Goal: Task Accomplishment & Management: Manage account settings

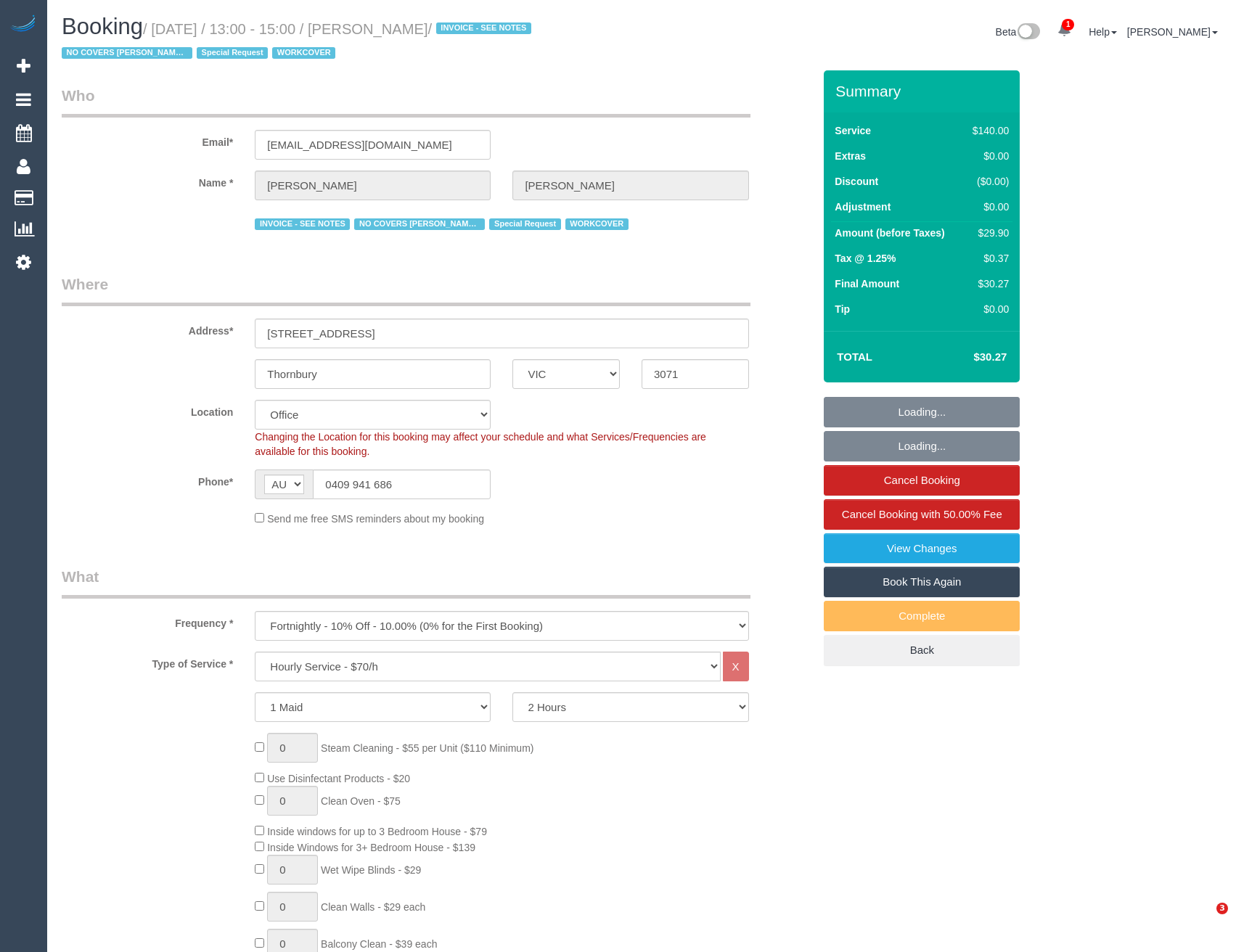
select select "VIC"
select select "number:27"
select select "number:14"
select select "number:18"
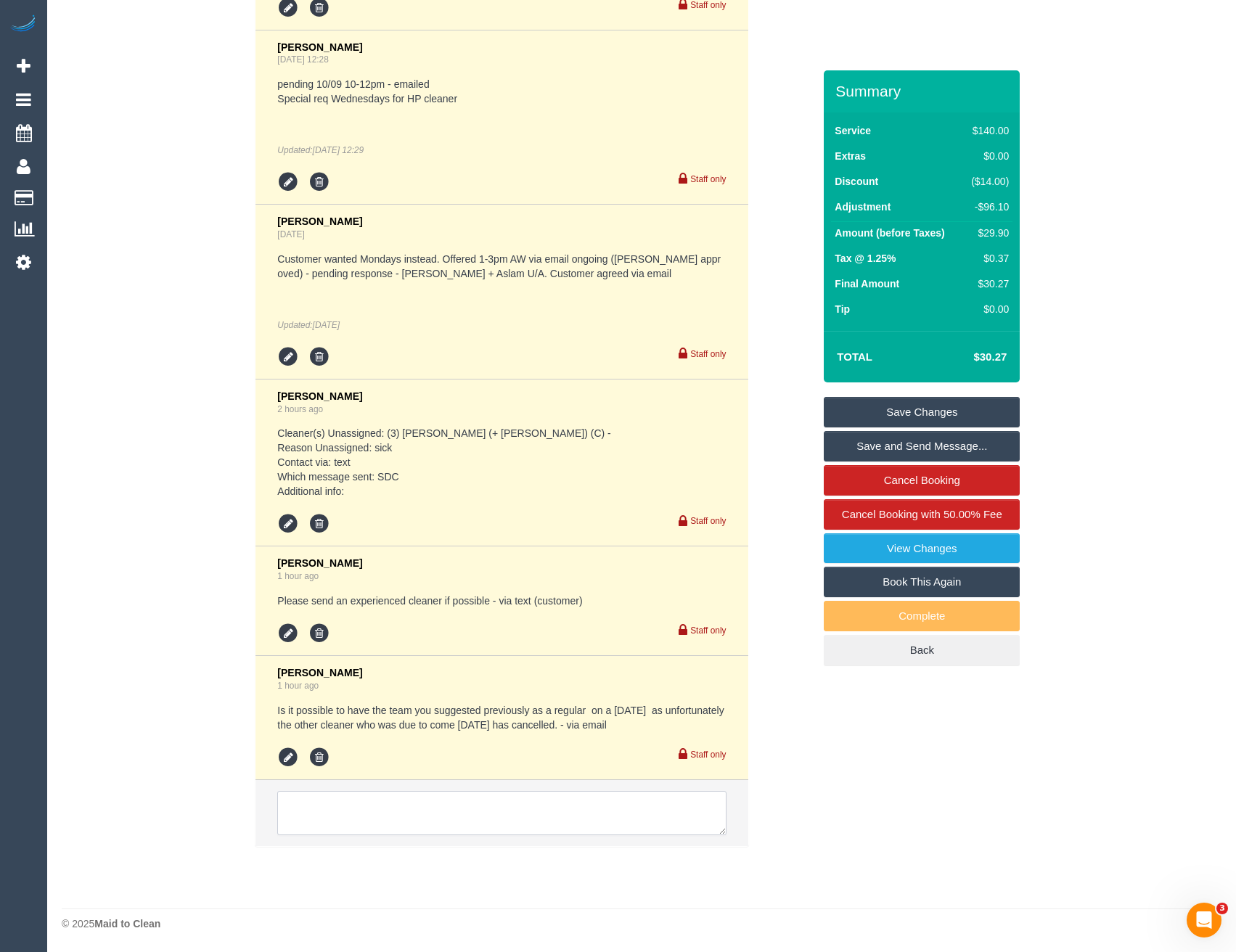
click at [375, 813] on textarea at bounding box center [502, 814] width 449 height 45
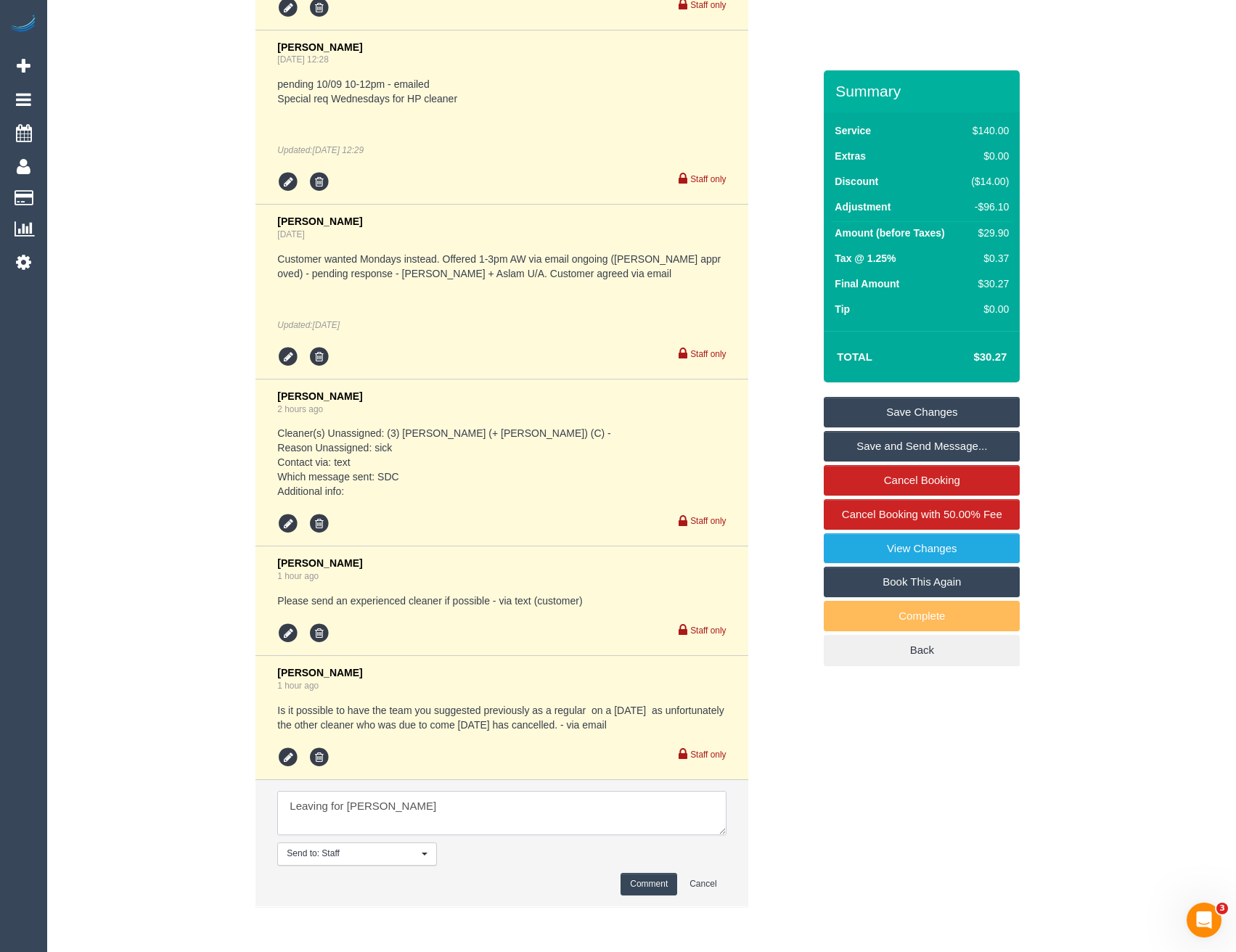
type textarea "Leaving for [PERSON_NAME]"
click at [634, 892] on button "Comment" at bounding box center [649, 884] width 56 height 23
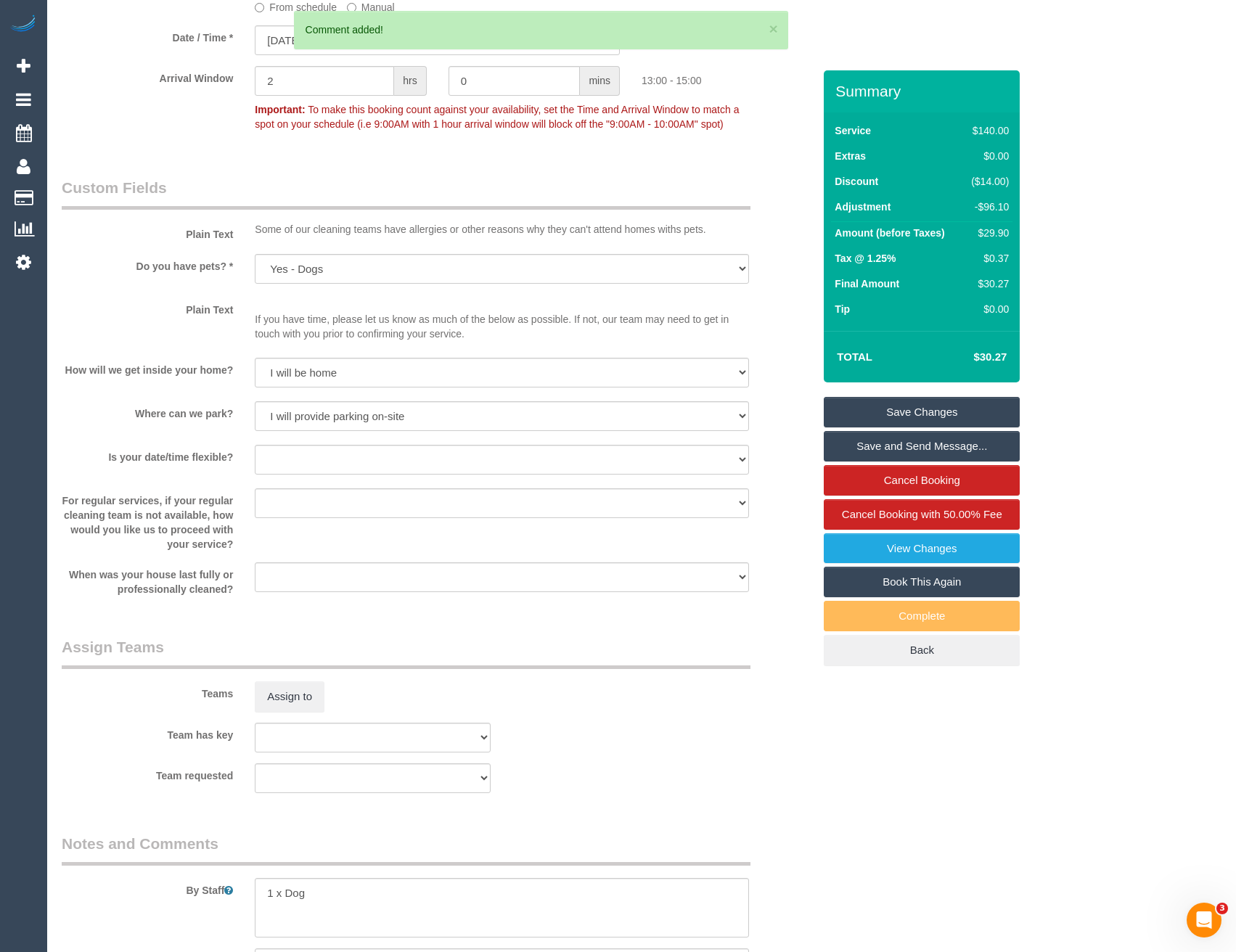
scroll to position [1533, 0]
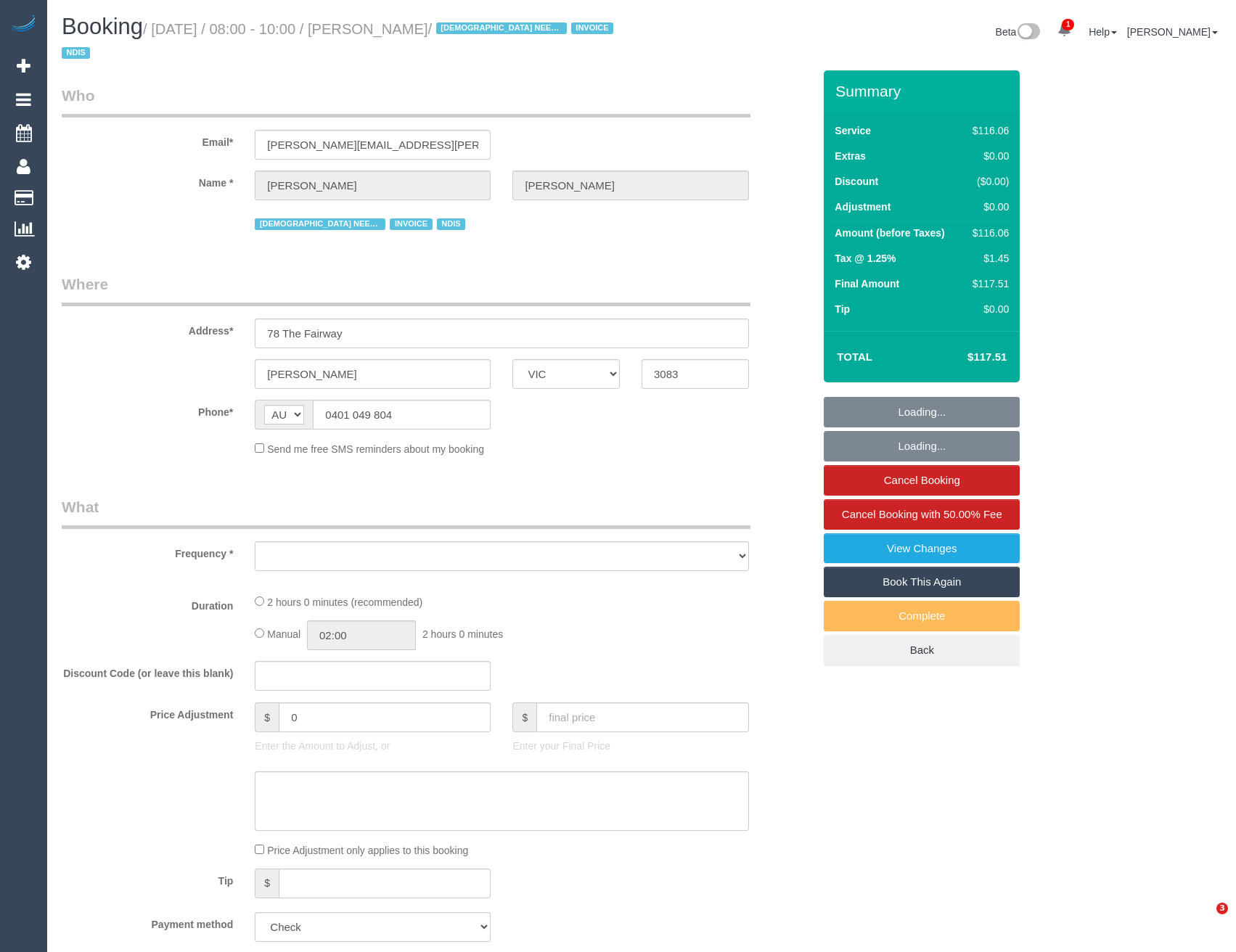
select select "VIC"
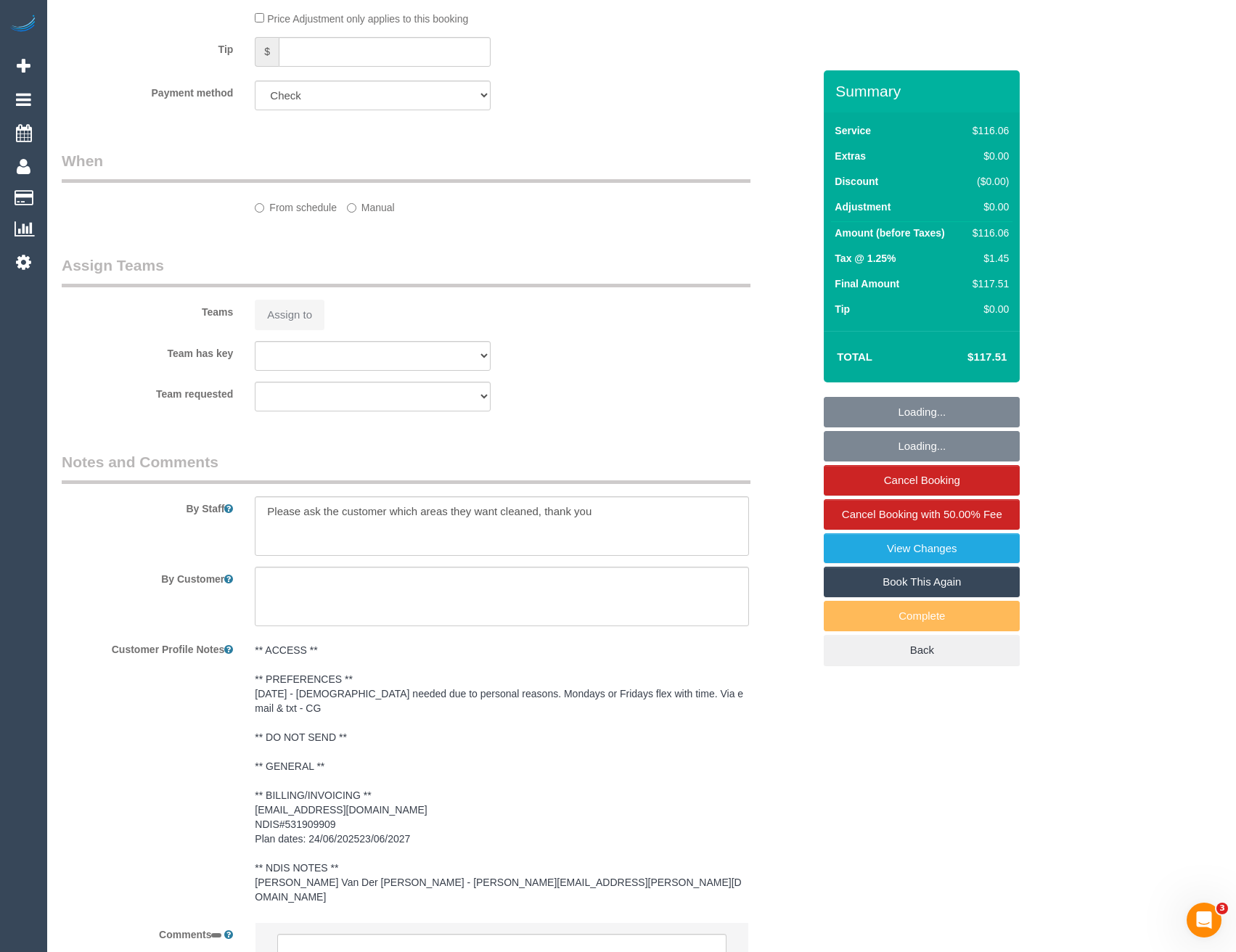
scroll to position [1068, 0]
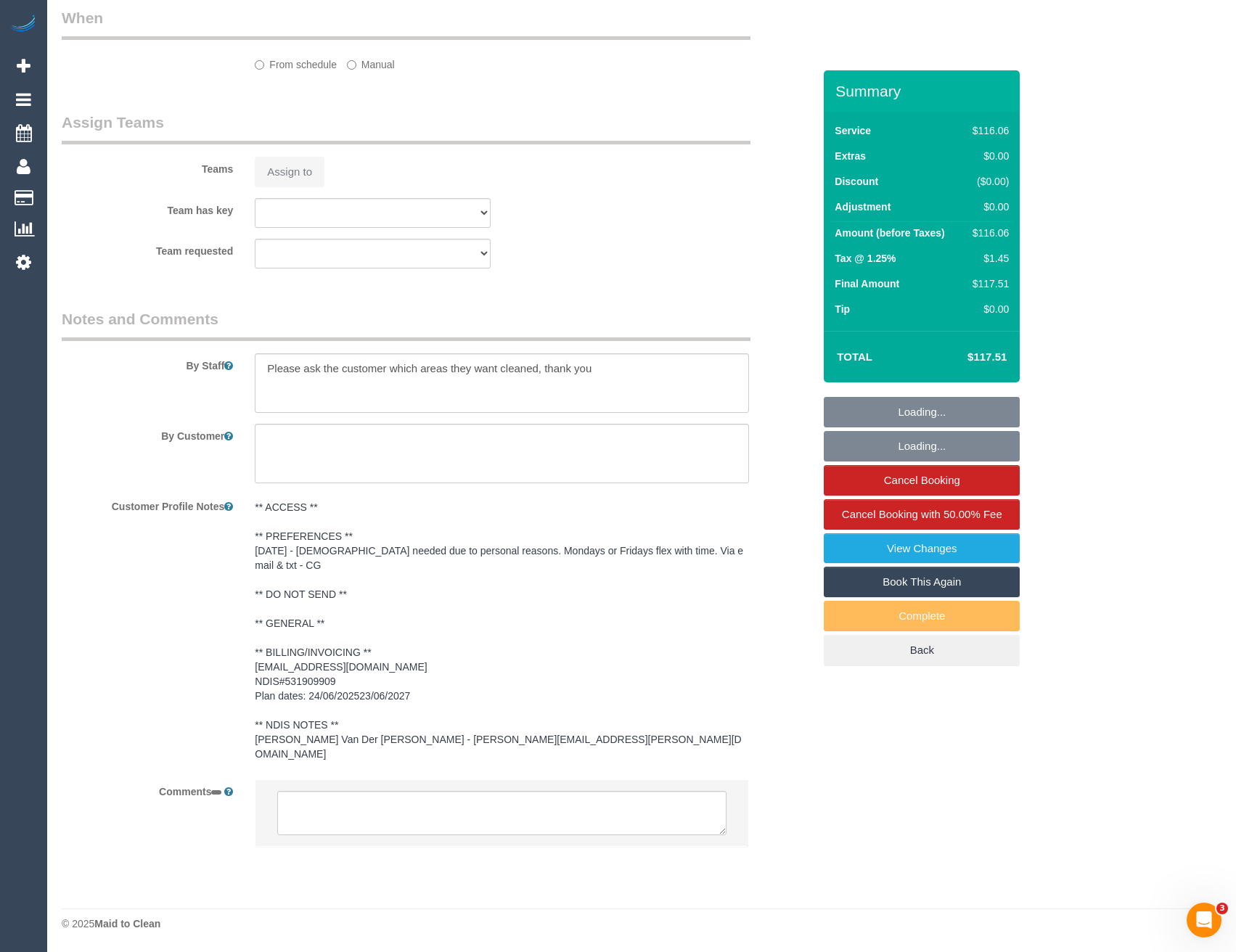
select select "object:613"
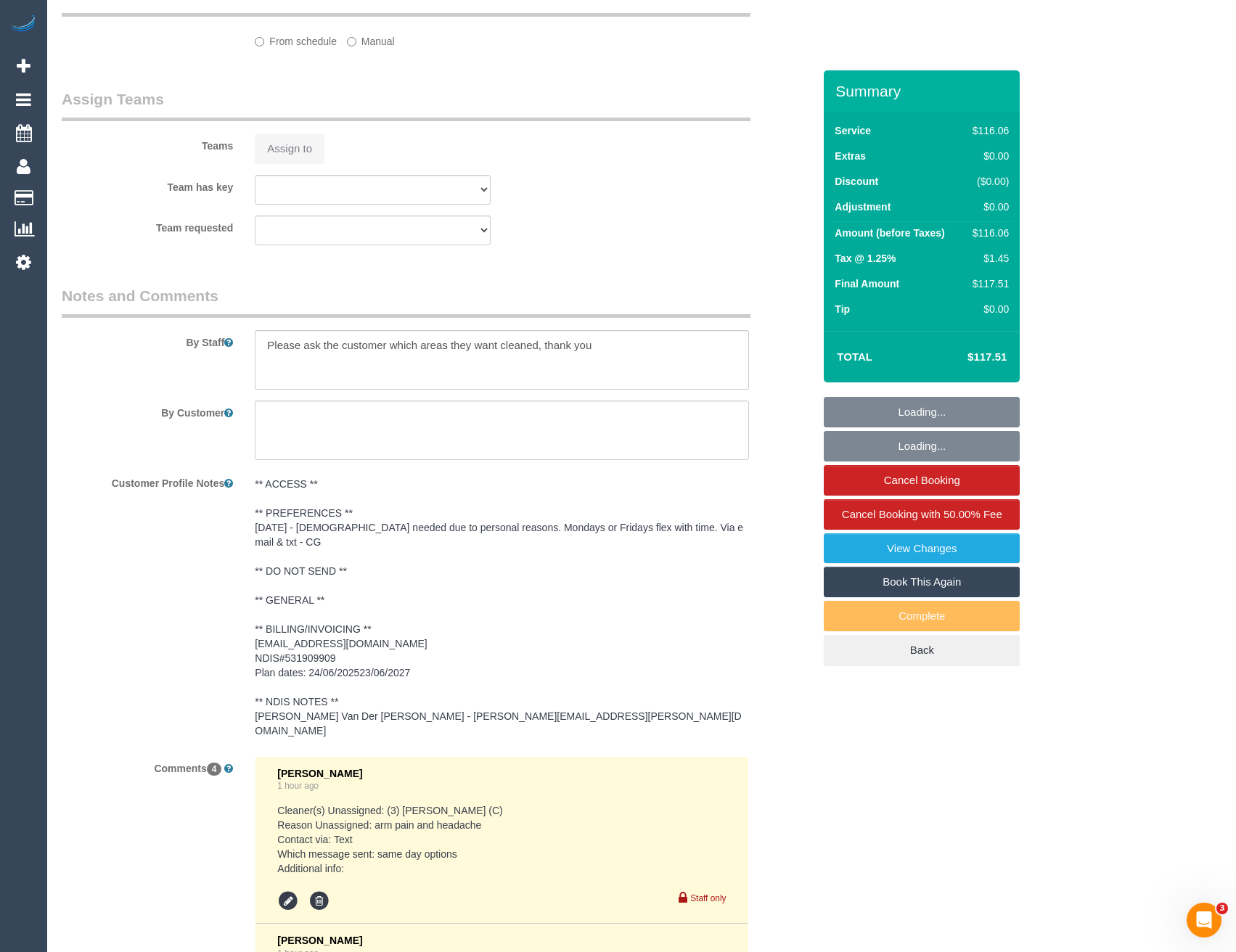
scroll to position [2022, 0]
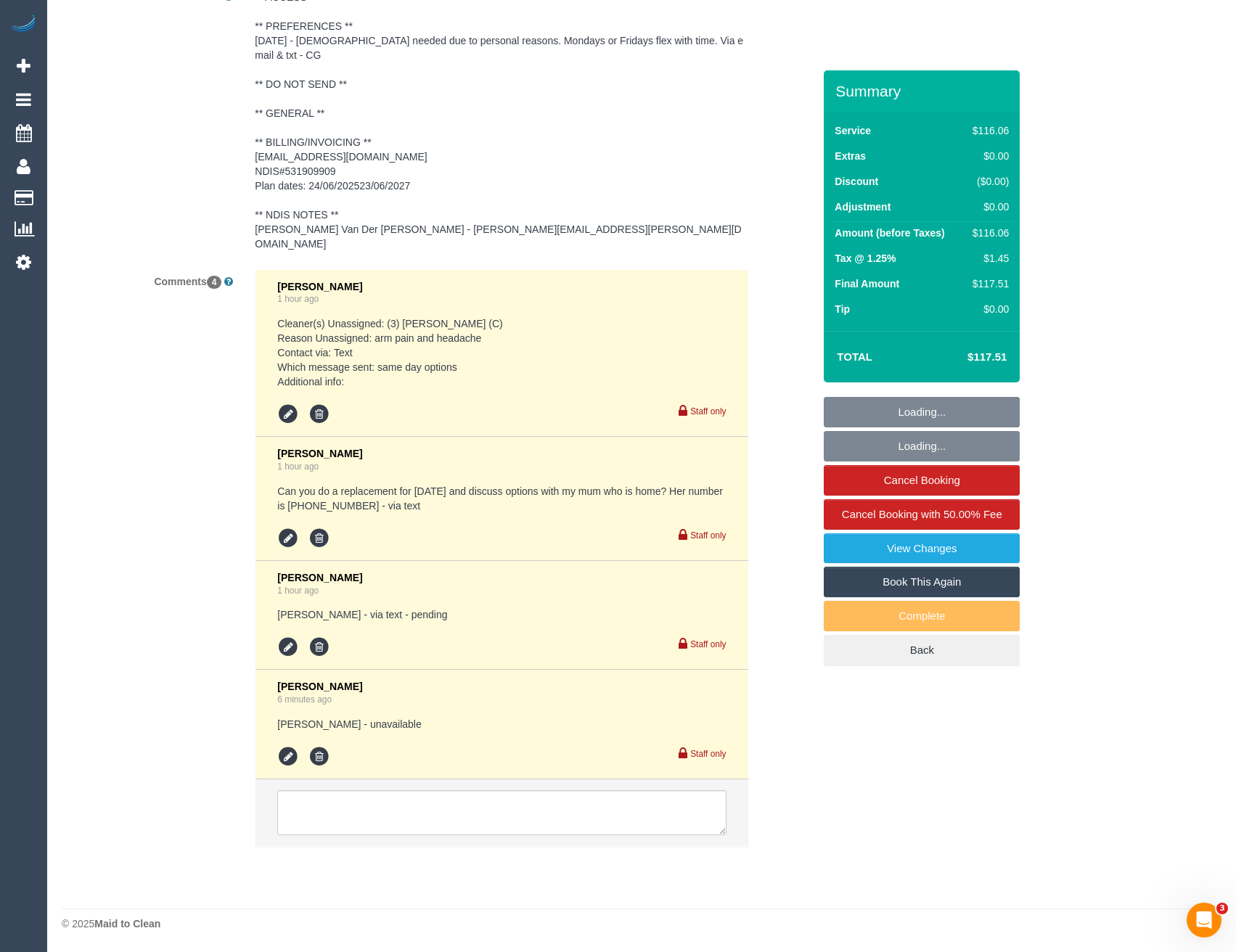
click at [418, 767] on div "Steve Cranston 6 minutes ago Karen - unavailable Staff only" at bounding box center [502, 725] width 449 height 87
select select "number:29"
select select "number:14"
select select "number:18"
select select "number:24"
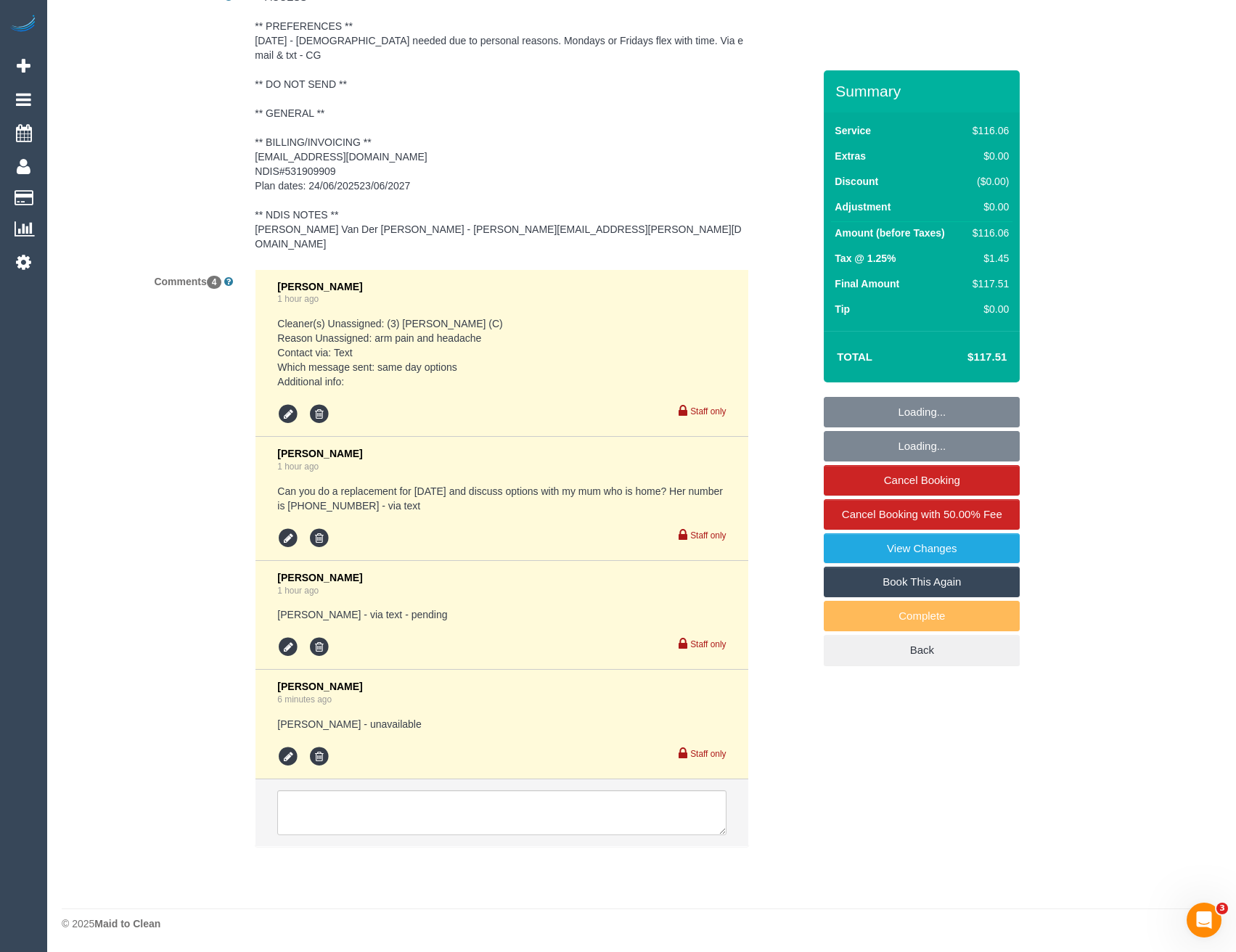
select select "number:35"
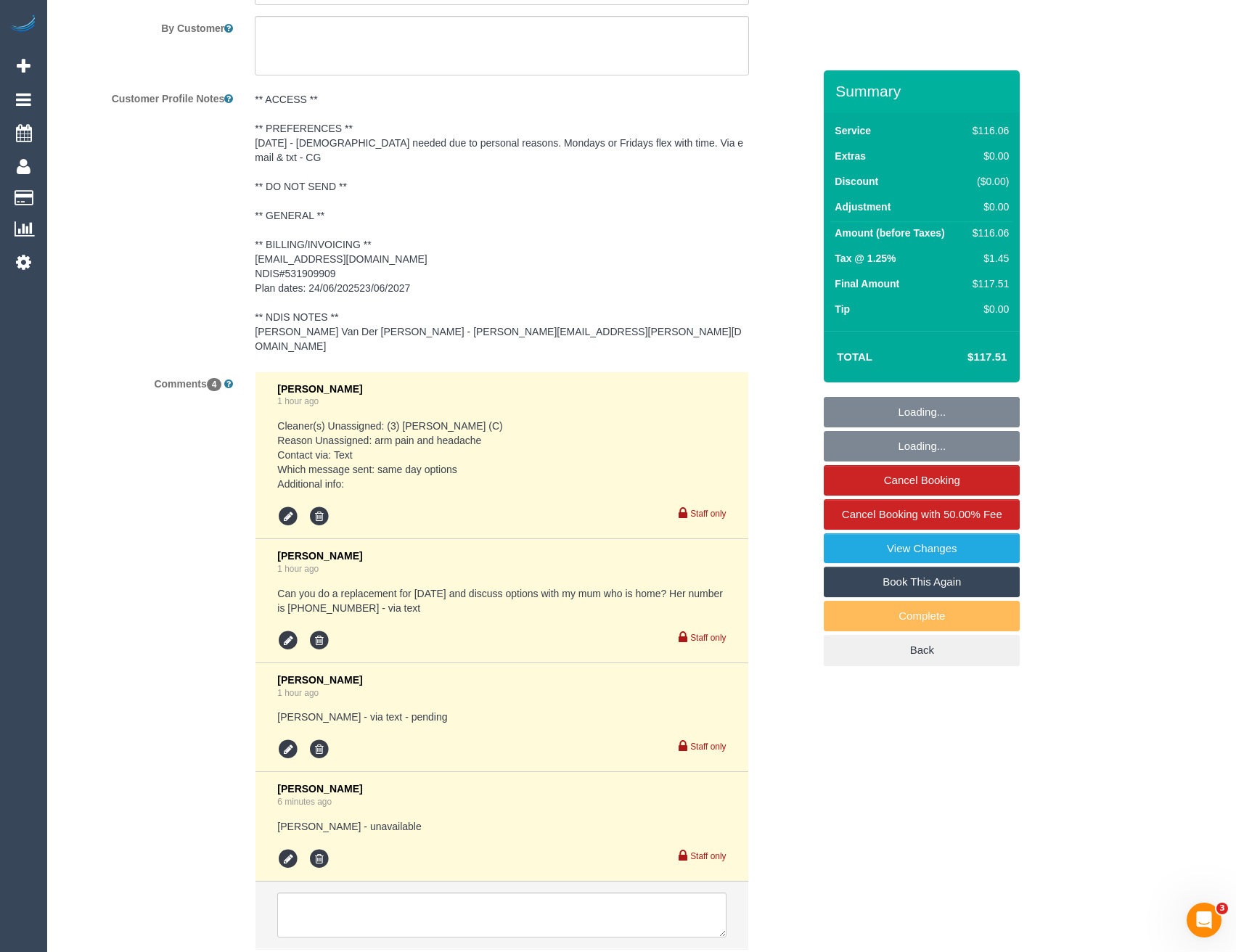
select select "object:2103"
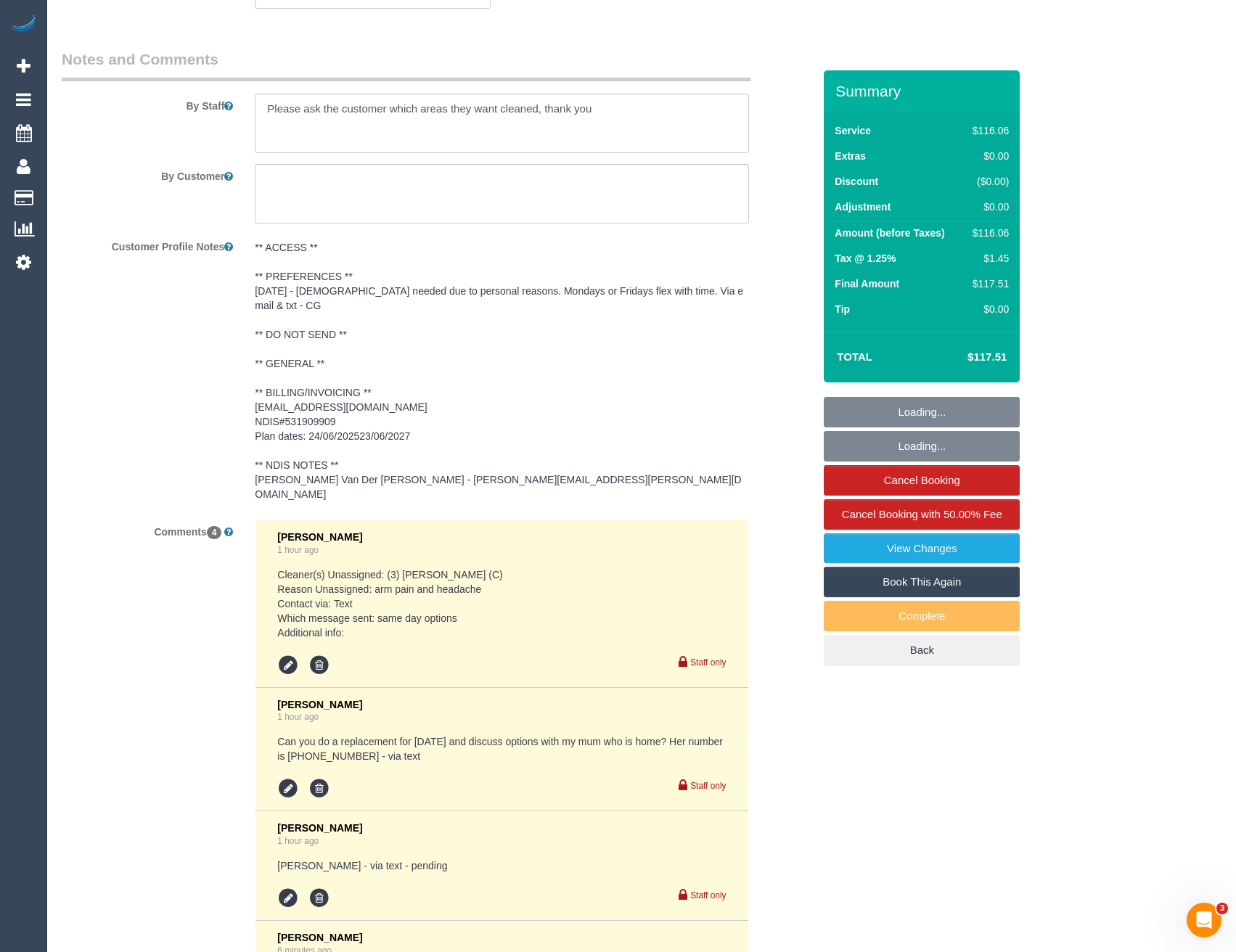
scroll to position [2244, 0]
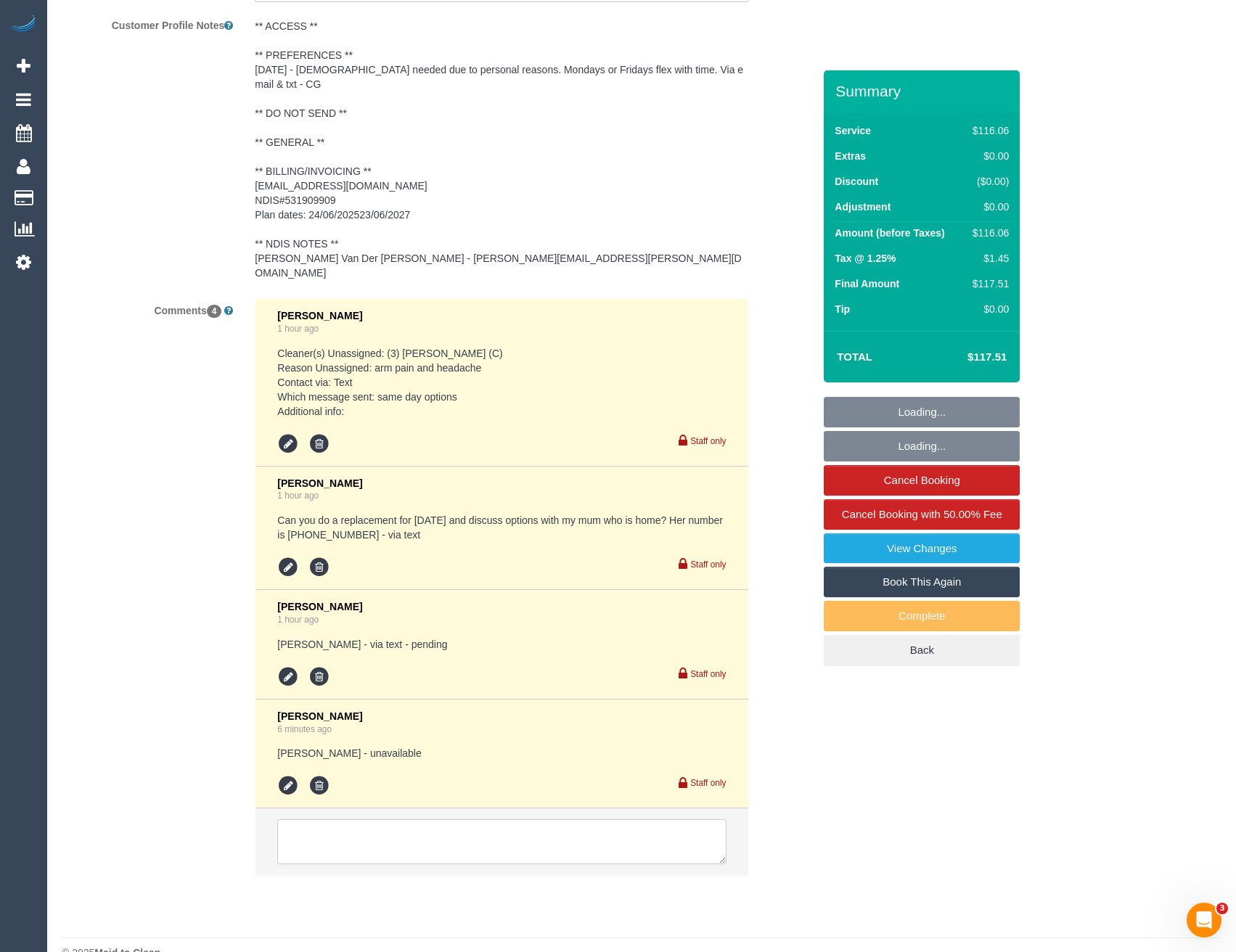
click at [426, 824] on textarea at bounding box center [502, 842] width 449 height 45
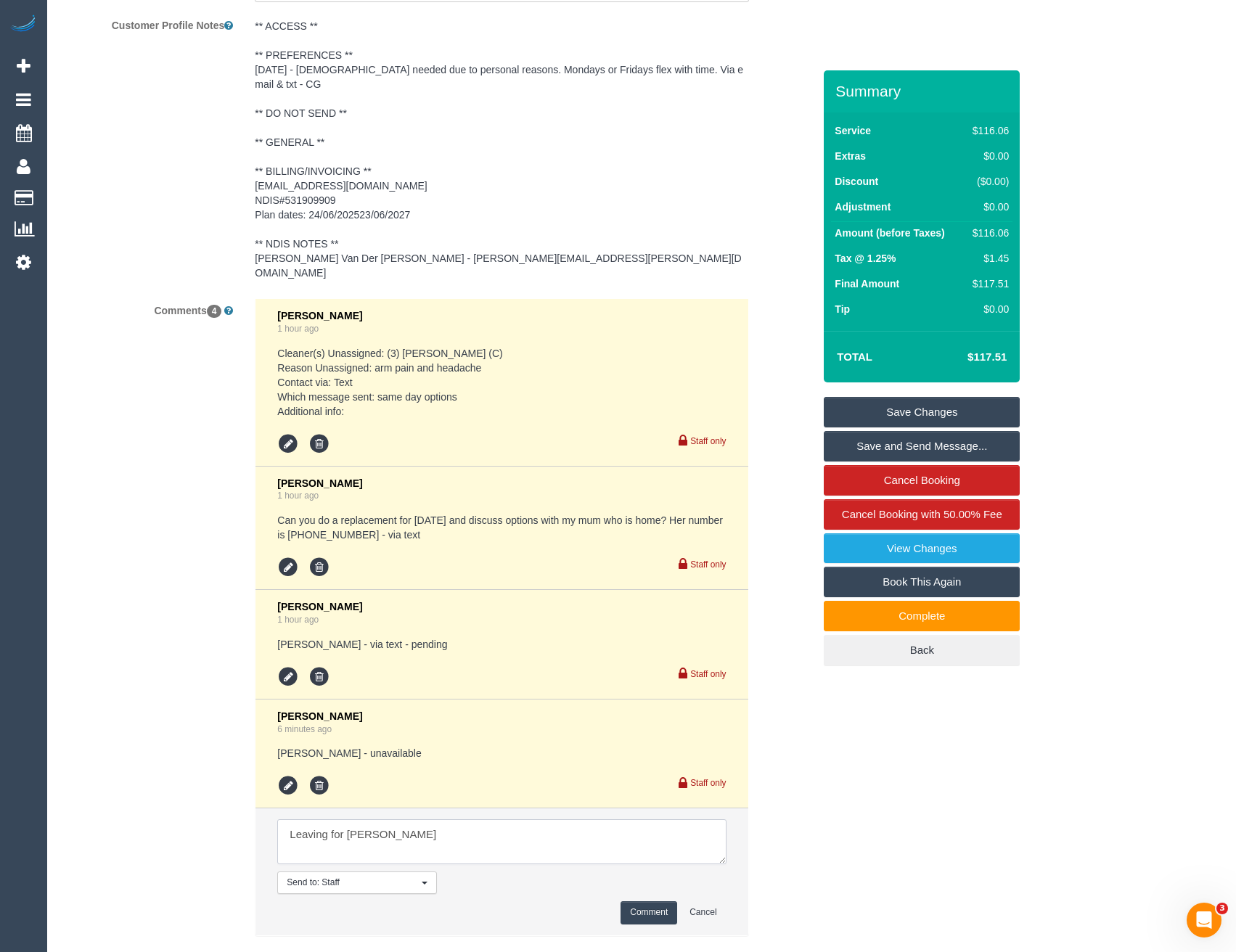
type textarea "Leaving for Steve"
click at [636, 902] on button "Comment" at bounding box center [649, 913] width 56 height 23
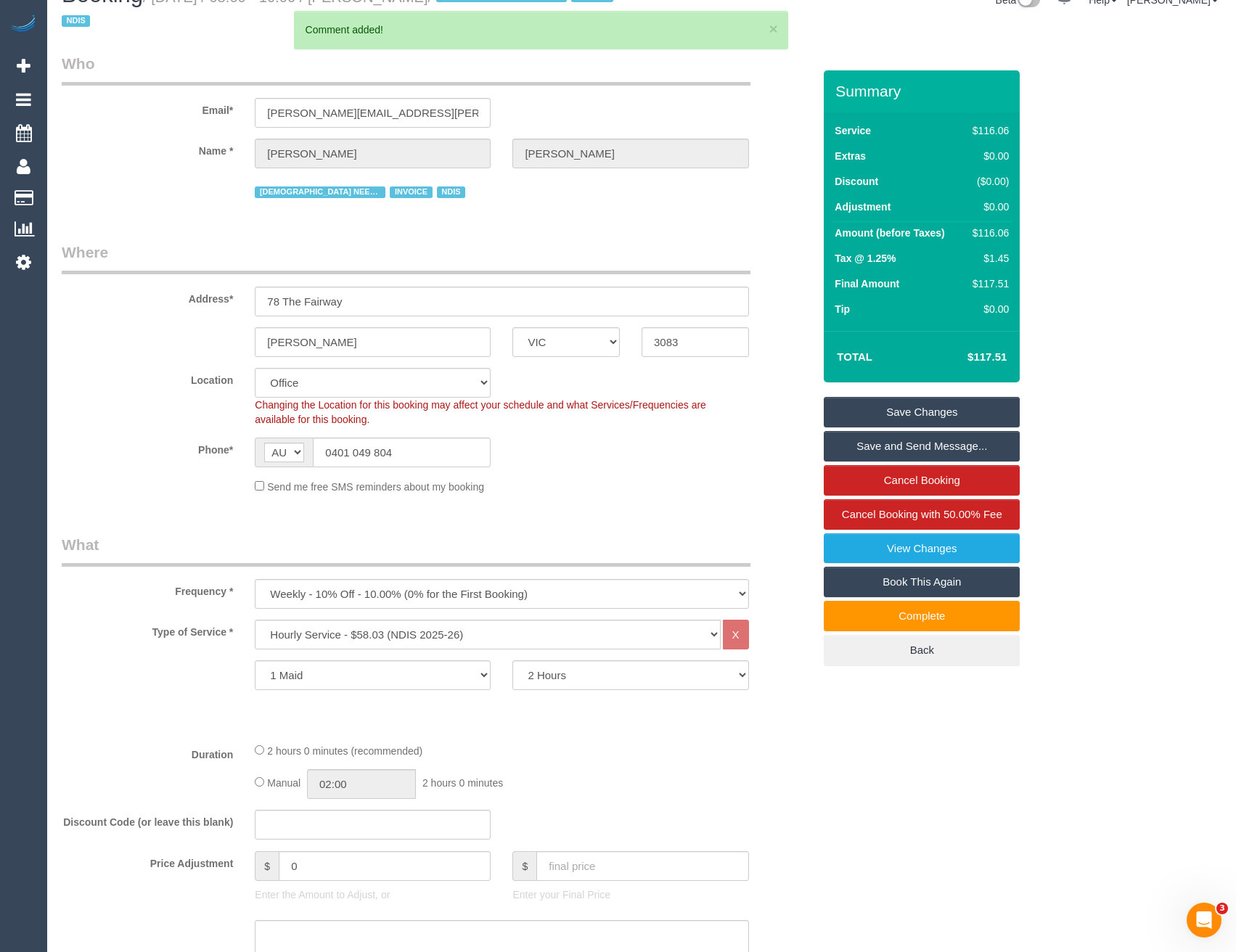
scroll to position [0, 0]
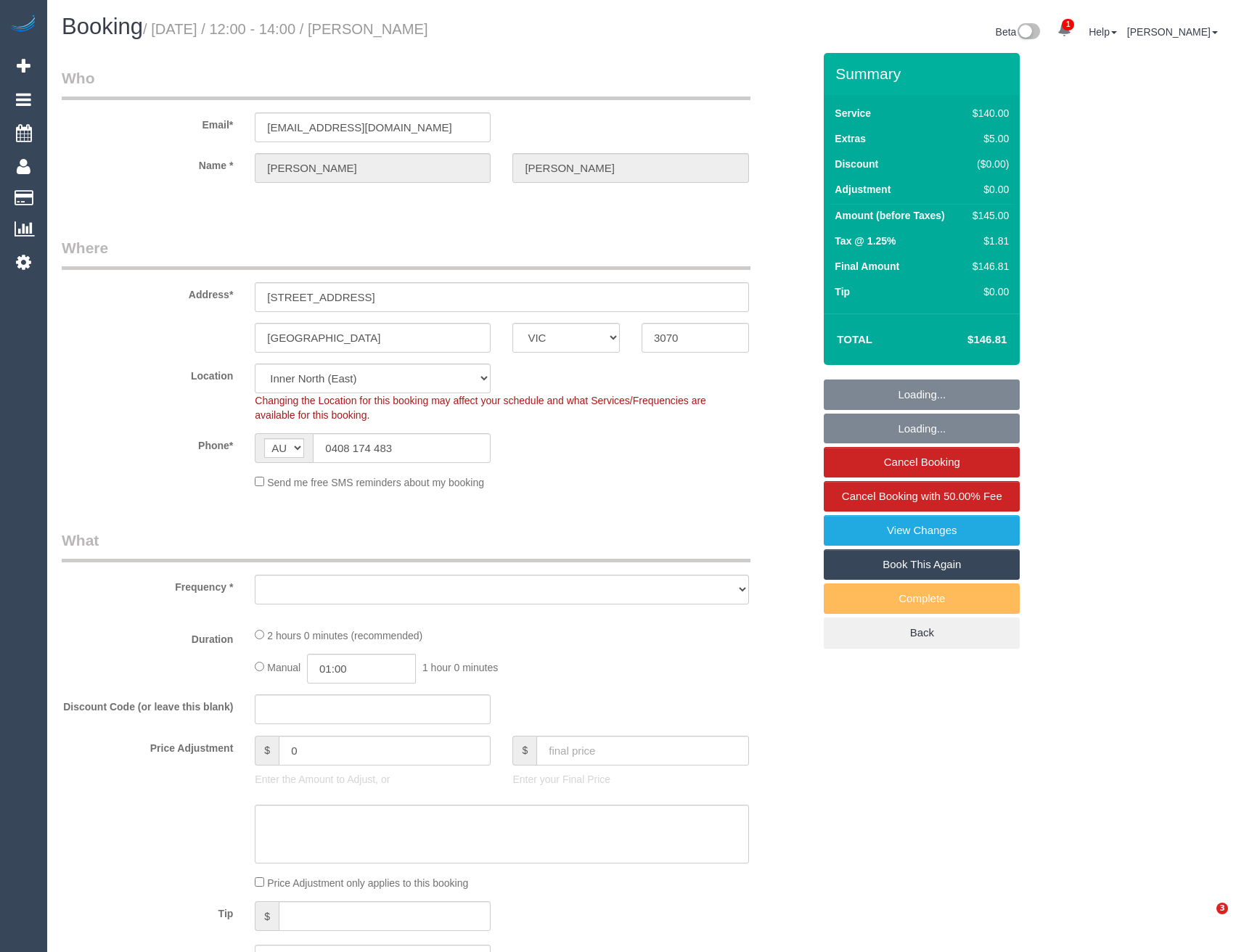
select select "VIC"
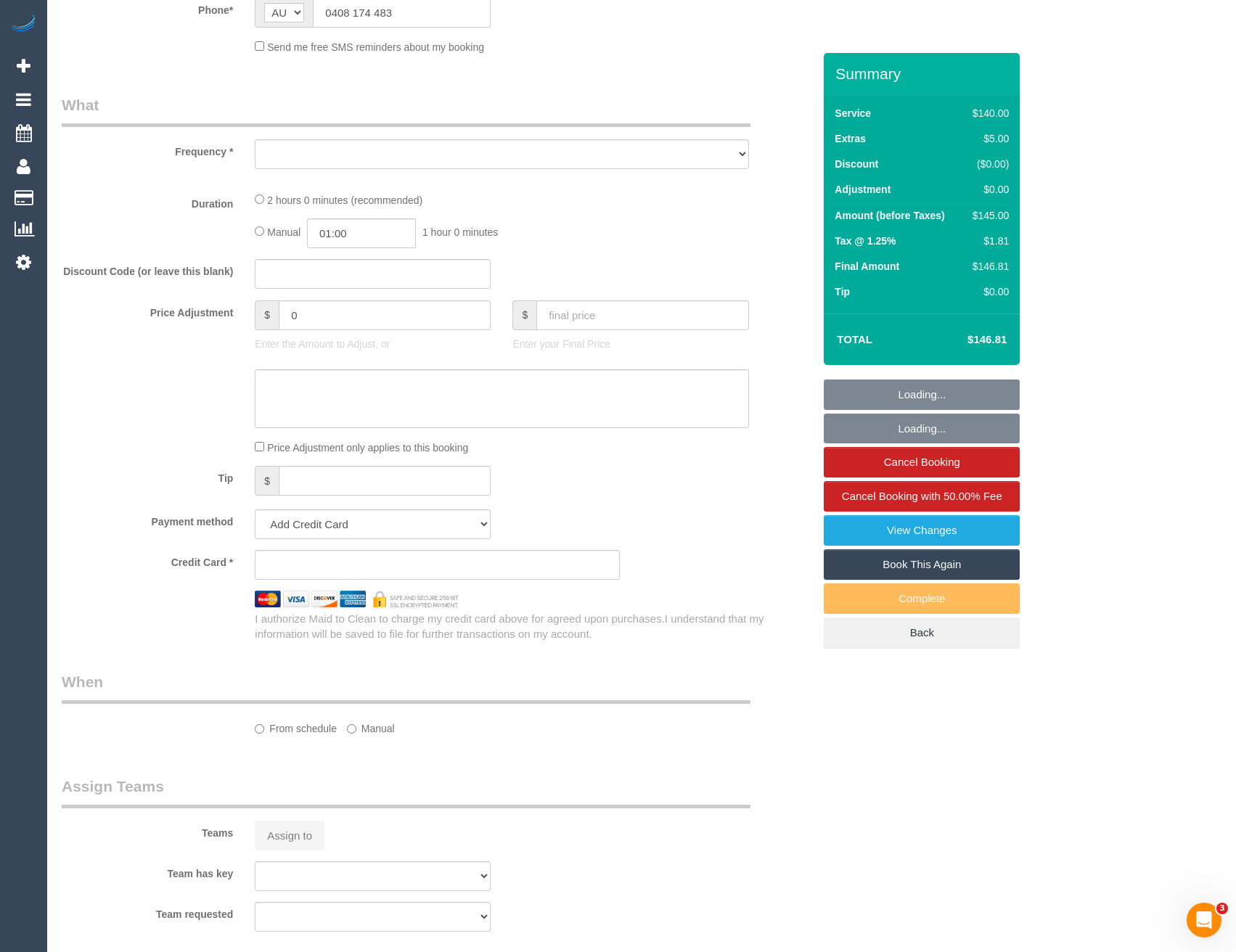
select select "object:558"
select select "string:stripe-pm_1S3v0h2GScqysDRVi0Ip3Bsa"
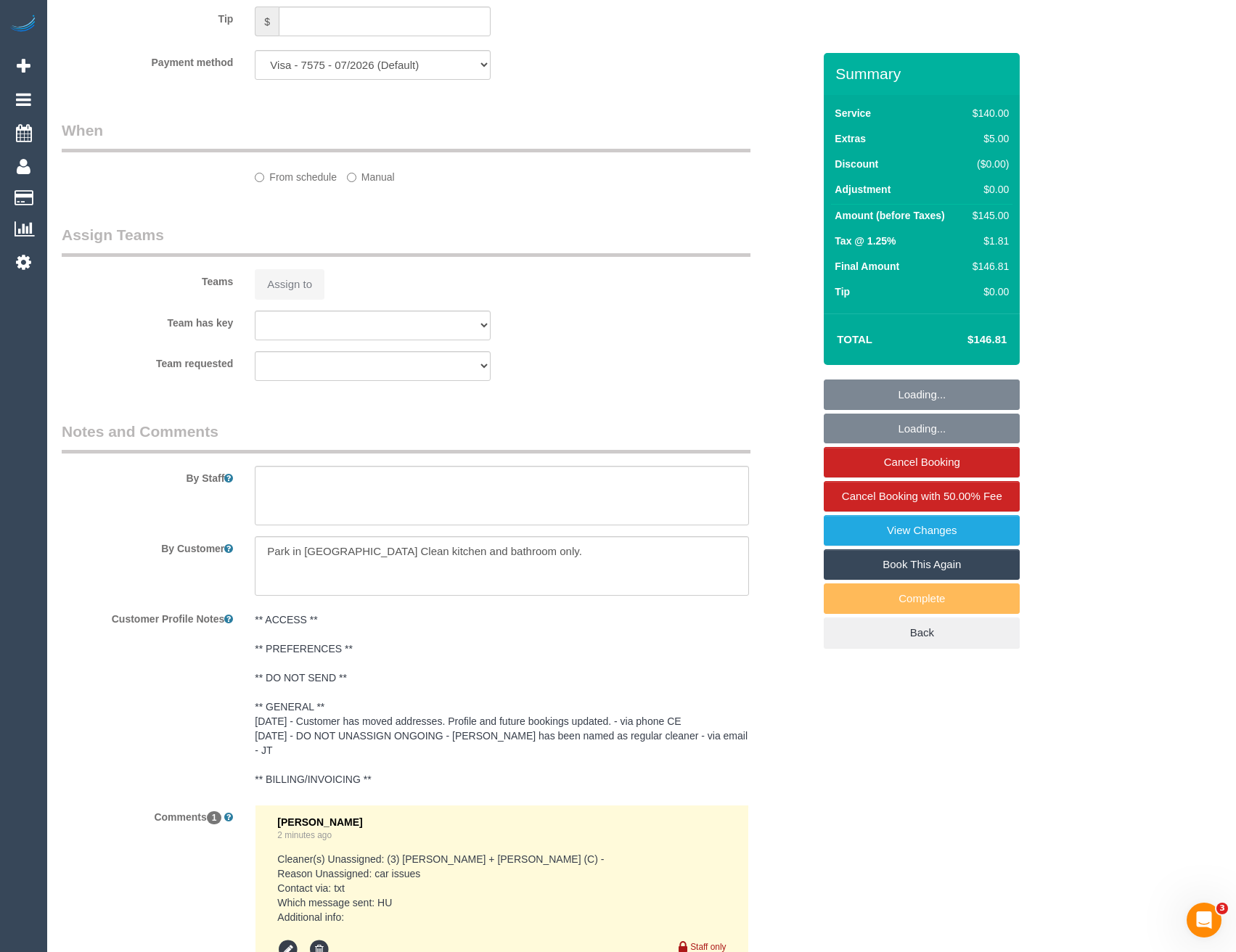
select select "number:29"
select select "number:14"
select select "number:19"
select select "number:22"
select select "number:26"
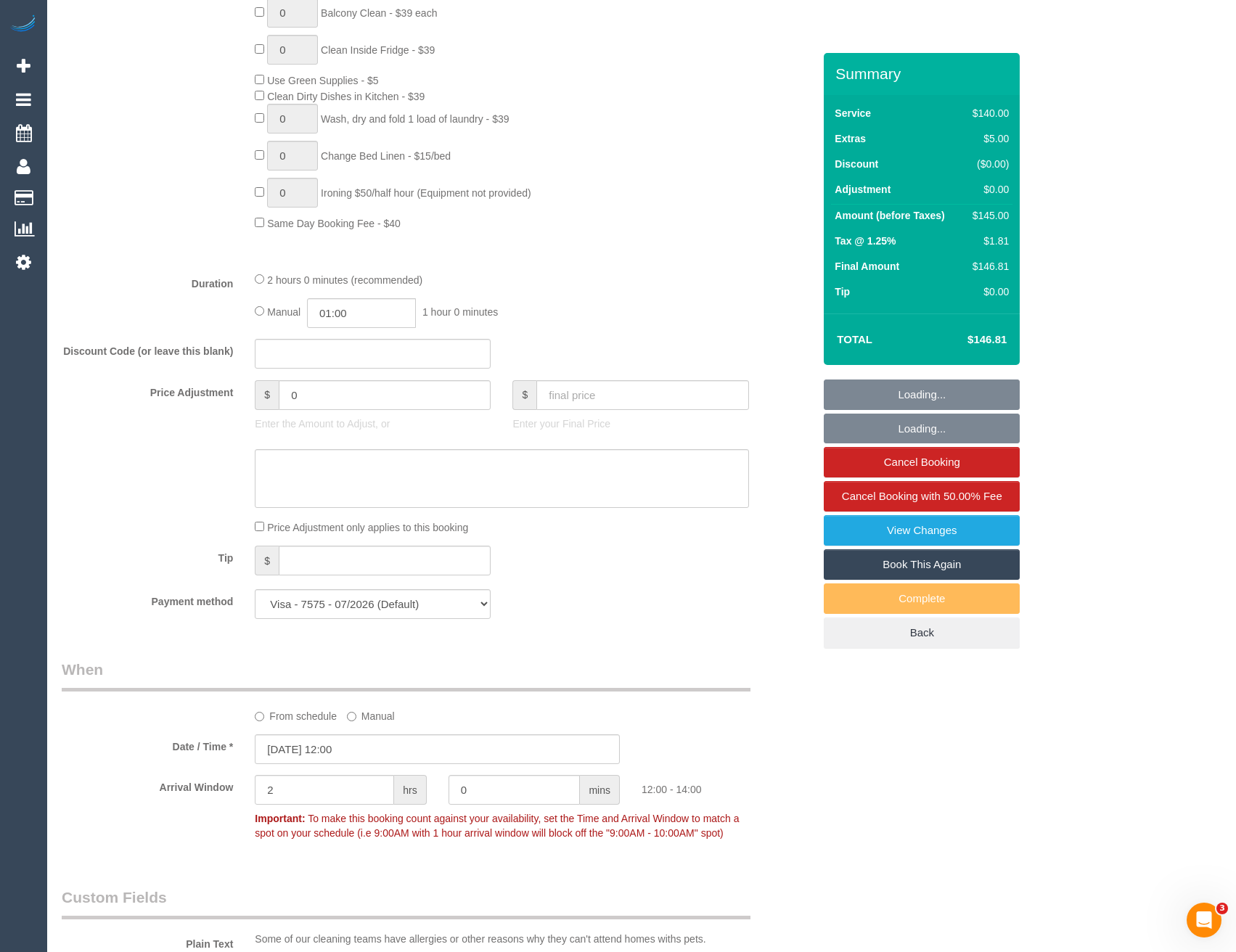
select select "object:1679"
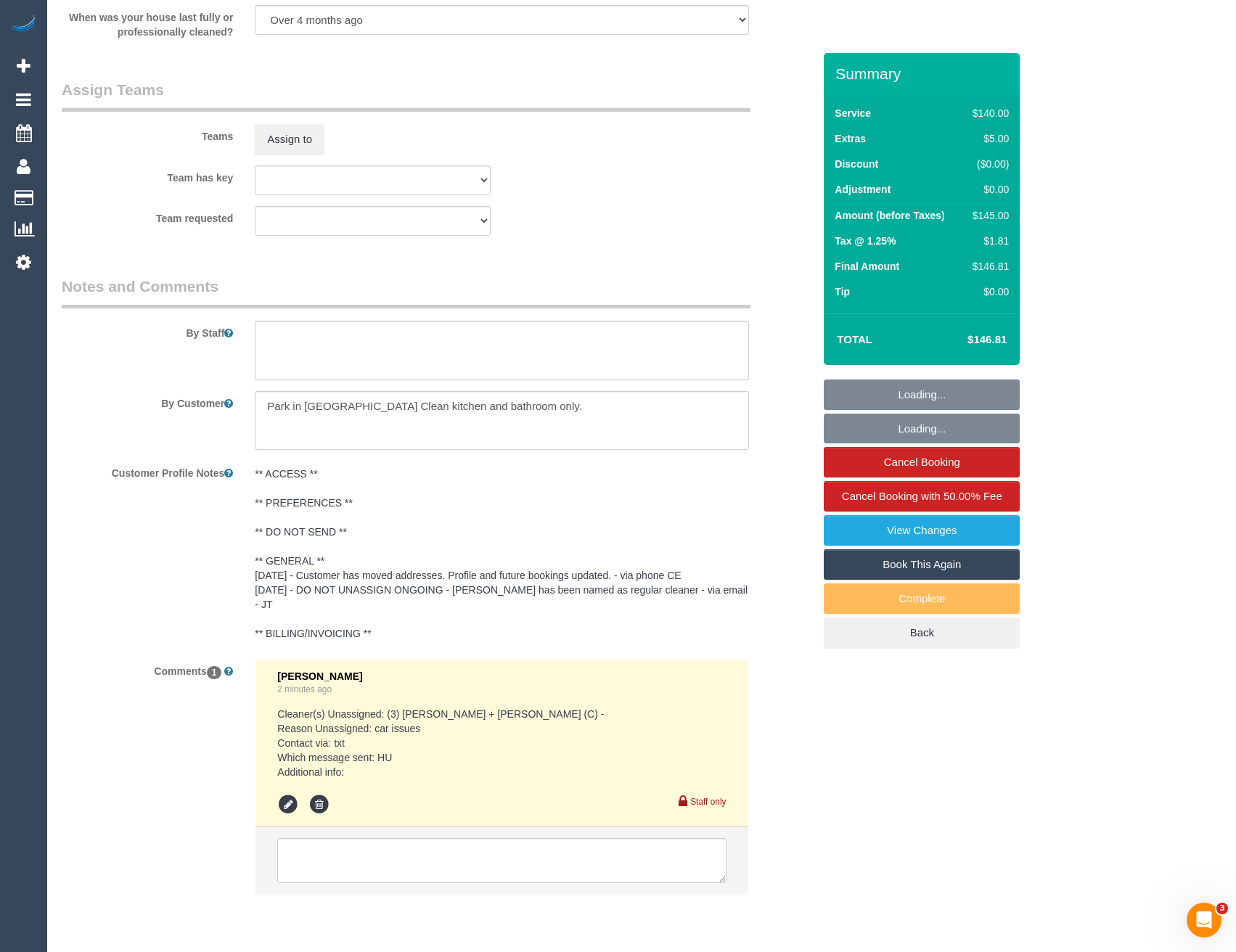
scroll to position [2195, 0]
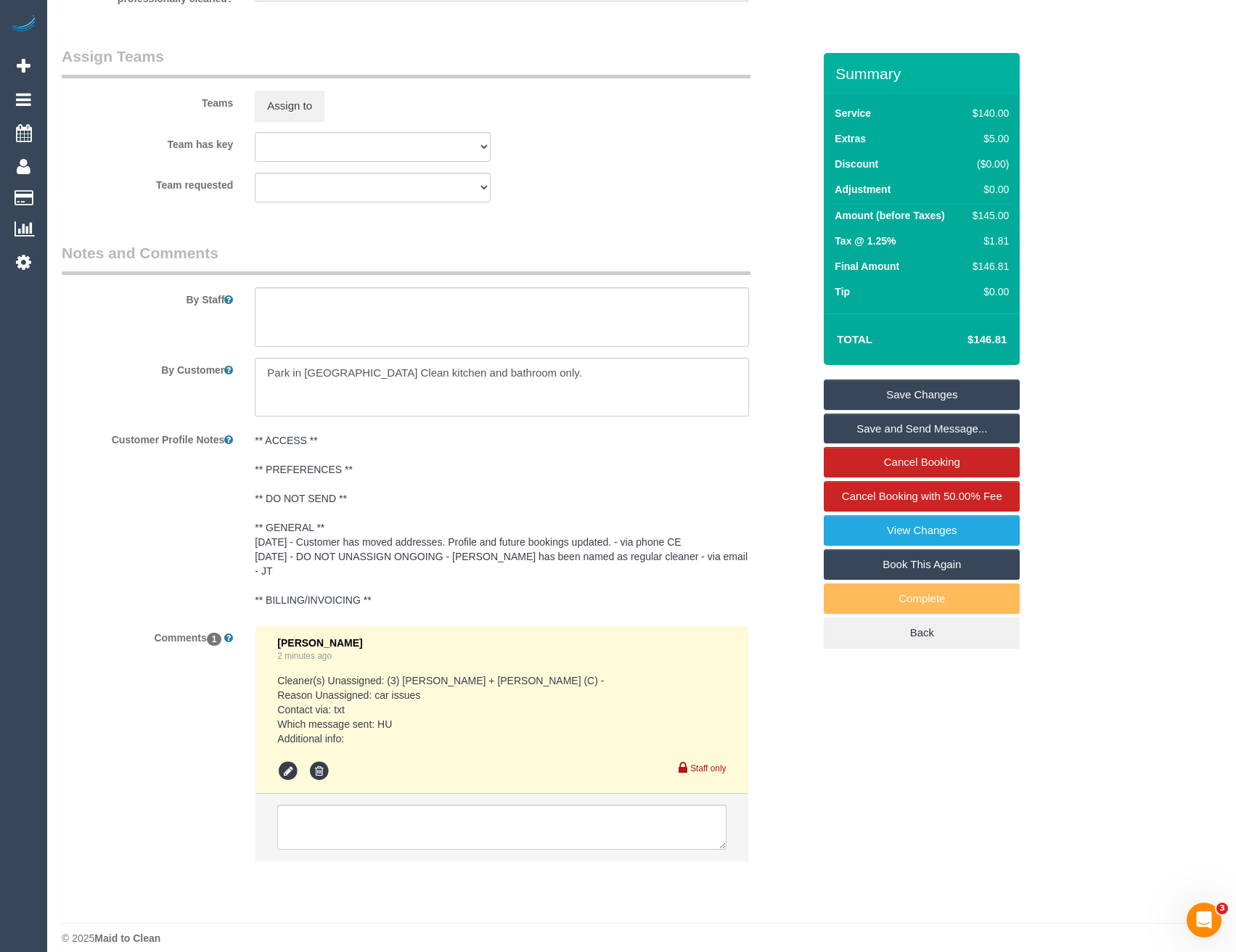
drag, startPoint x: 406, startPoint y: 835, endPoint x: 430, endPoint y: 824, distance: 26.4
click at [407, 835] on li at bounding box center [502, 828] width 493 height 67
click at [433, 819] on textarea at bounding box center [502, 827] width 449 height 45
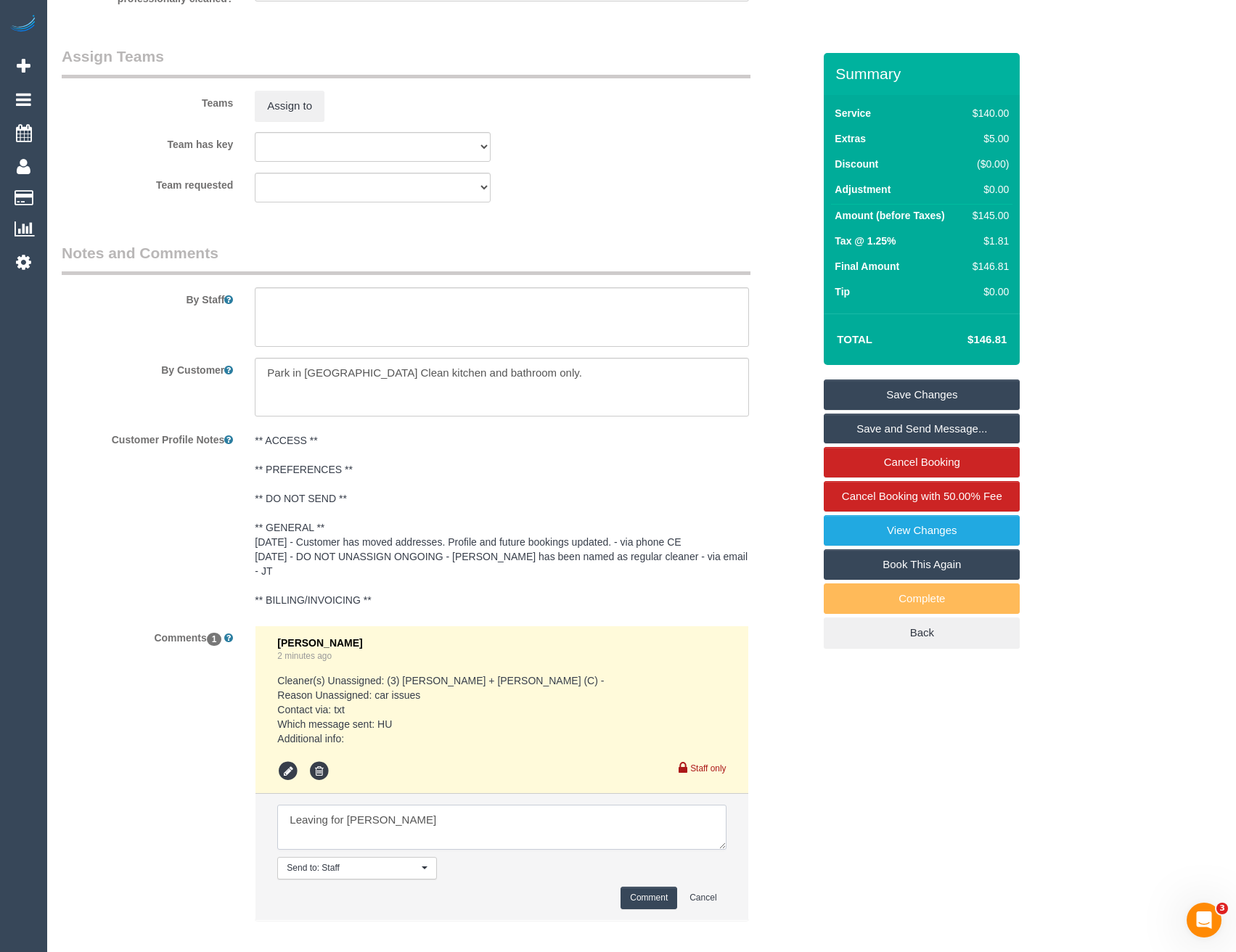
type textarea "Leaving for Steve"
click at [649, 887] on button "Comment" at bounding box center [649, 897] width 56 height 23
